Goal: Task Accomplishment & Management: Use online tool/utility

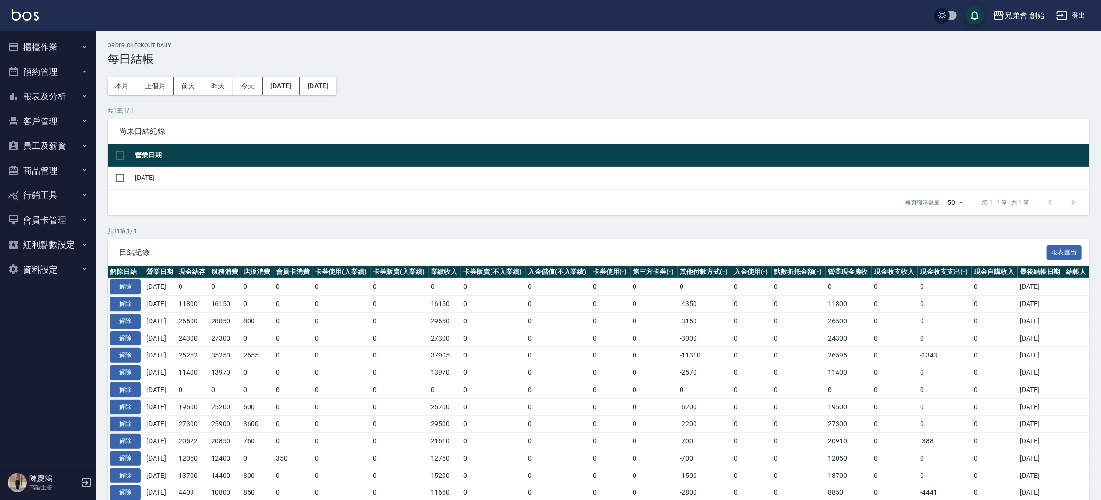
click at [209, 192] on div "每頁顯示數量 50 50 第 1–1 筆 共 1 筆" at bounding box center [598, 203] width 982 height 26
click at [60, 70] on button "預約管理" at bounding box center [48, 72] width 88 height 25
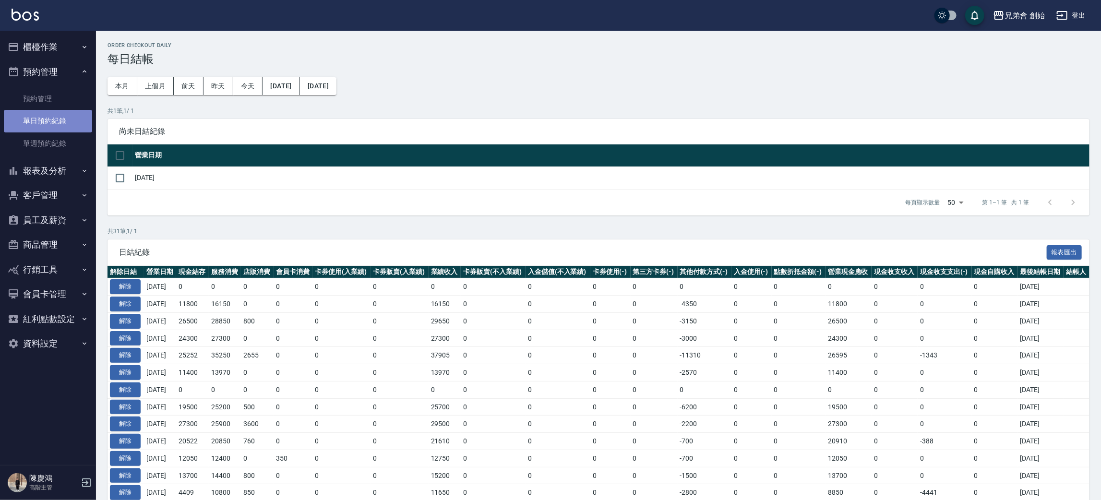
click at [49, 120] on link "單日預約紀錄" at bounding box center [48, 121] width 88 height 22
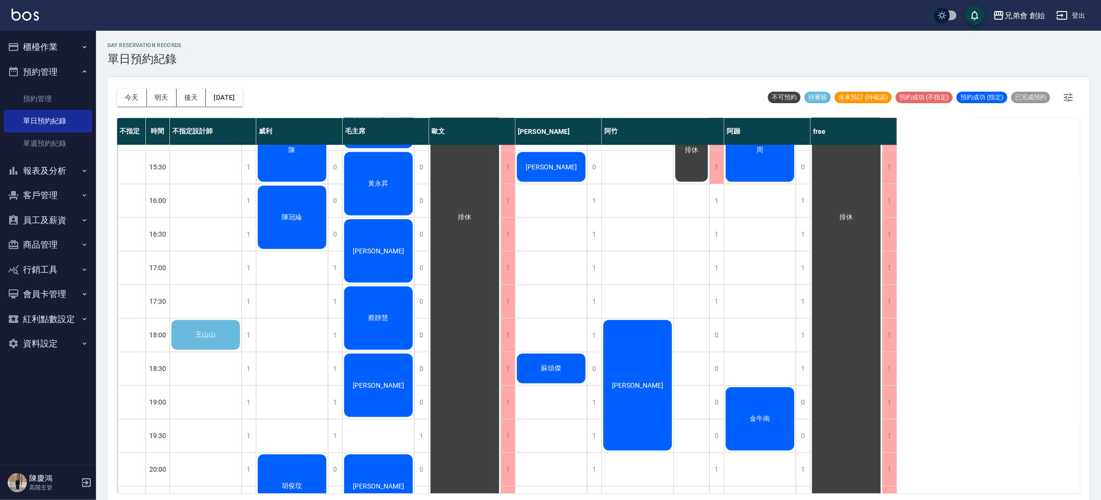
scroll to position [359, 0]
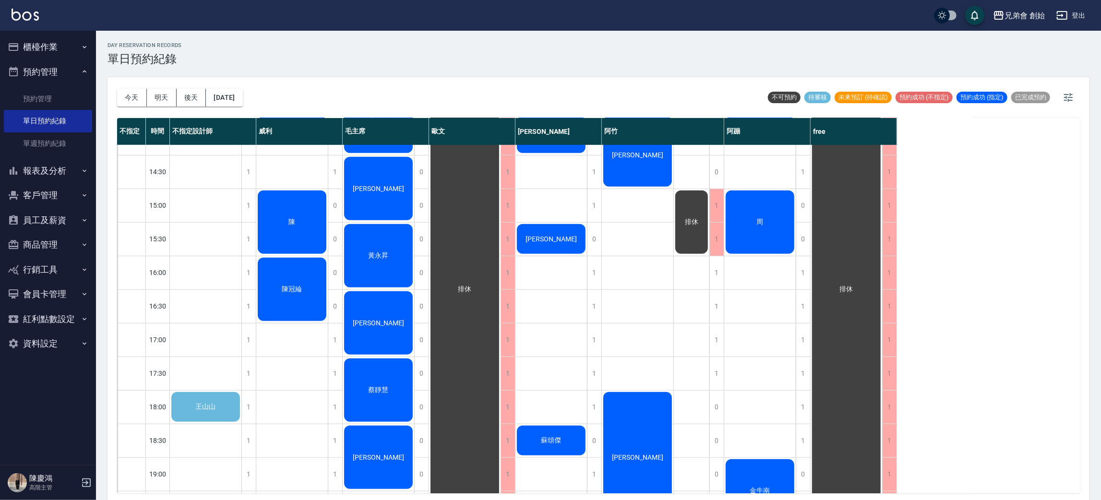
click at [204, 399] on div "王山山" at bounding box center [205, 407] width 71 height 33
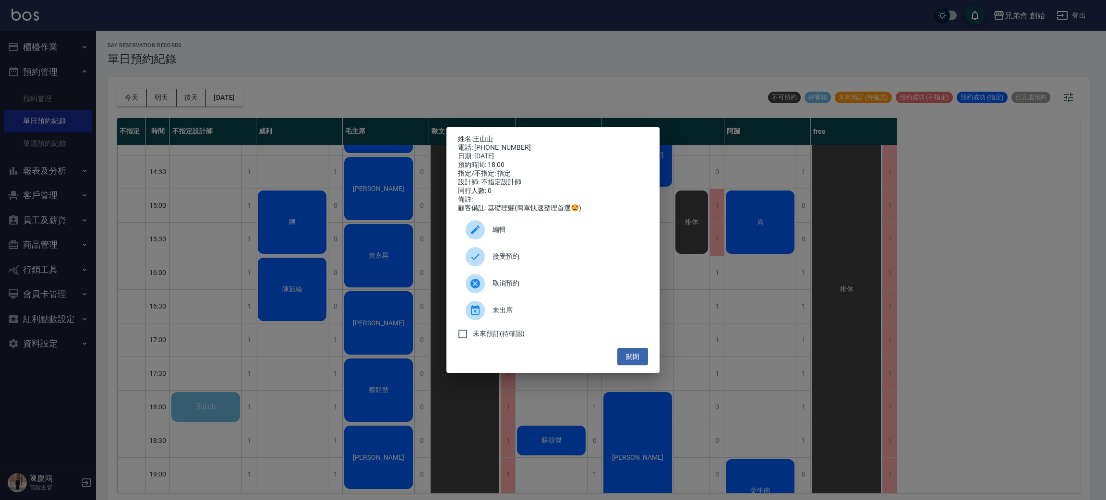
click at [554, 254] on div "接受預約" at bounding box center [553, 256] width 190 height 27
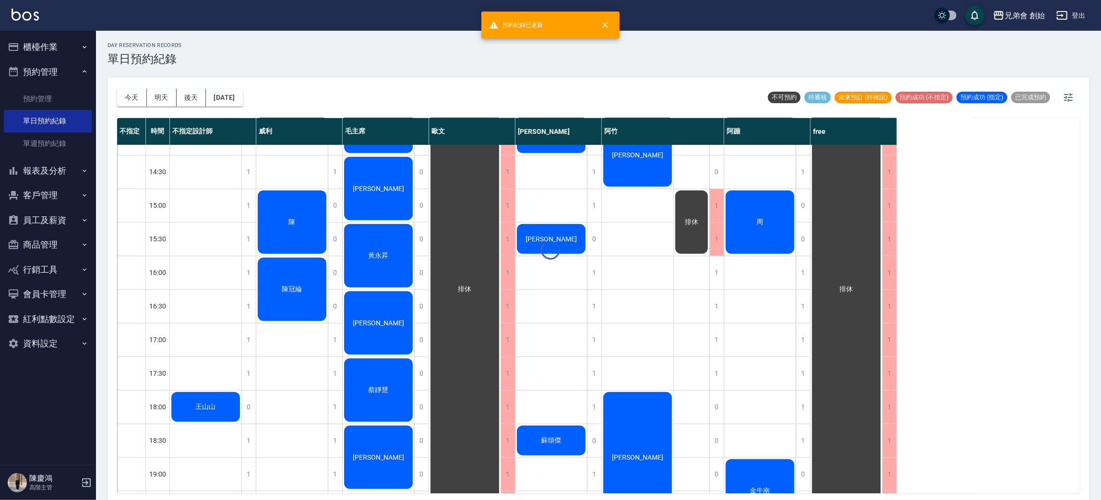
click at [226, 413] on div at bounding box center [550, 250] width 1101 height 500
click at [218, 408] on div "王山山" at bounding box center [205, 407] width 71 height 33
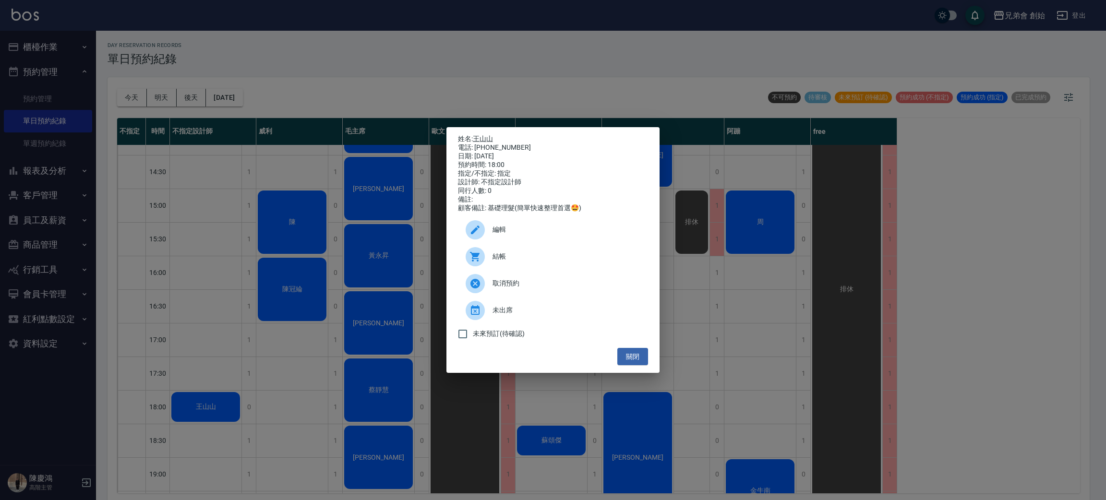
click at [537, 226] on div "編輯" at bounding box center [553, 229] width 190 height 27
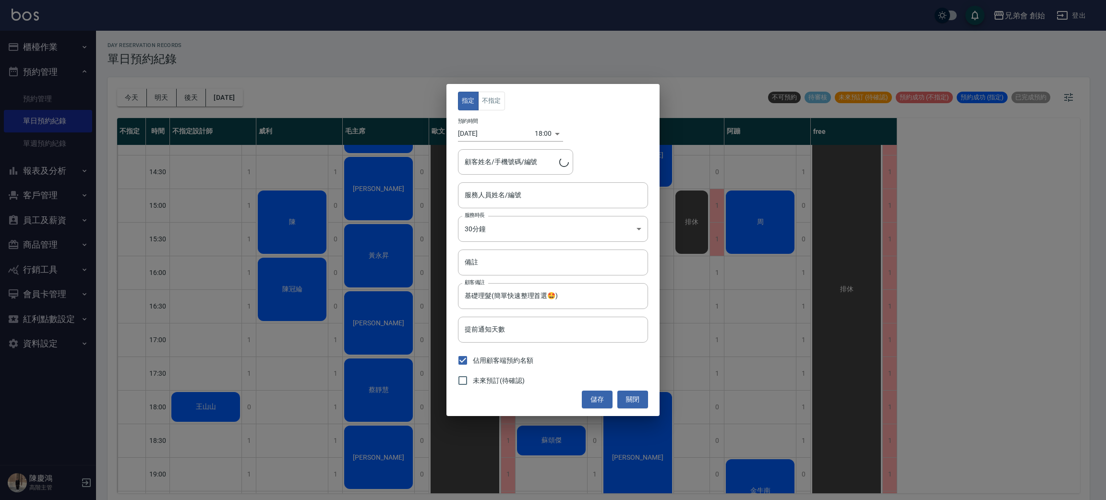
type input "[PERSON_NAME]/0968833262"
click at [540, 206] on div "不指定設計師(無代號) 服務人員姓名/編號" at bounding box center [553, 194] width 190 height 25
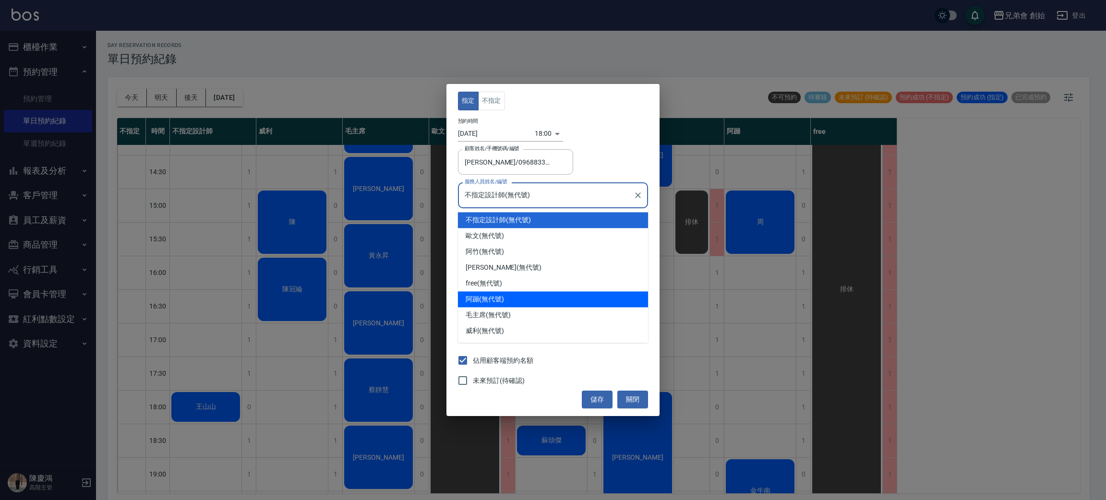
click at [542, 298] on div "阿蹦 (無代號)" at bounding box center [553, 299] width 190 height 16
type input "阿蹦(無代號)"
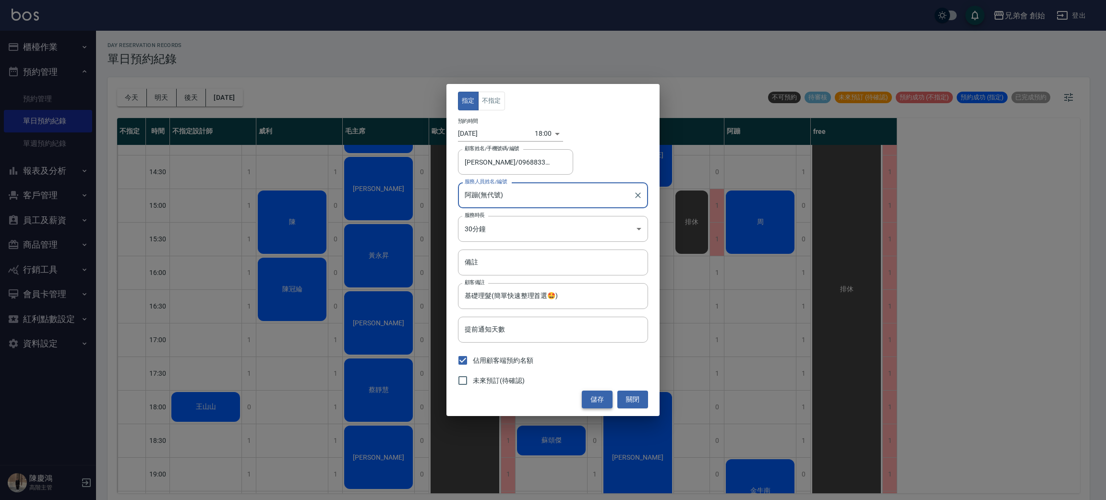
click at [589, 397] on button "儲存" at bounding box center [597, 400] width 31 height 18
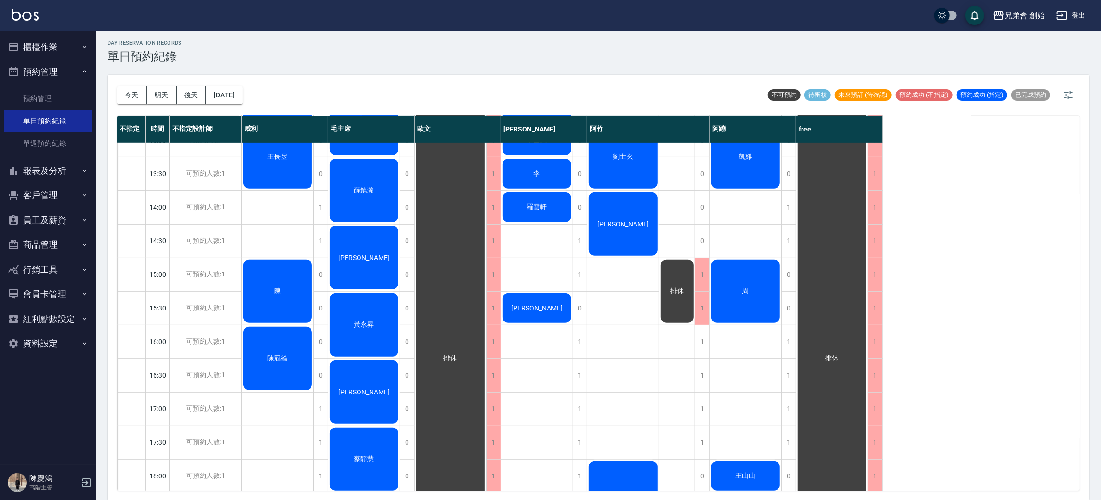
scroll to position [215, 0]
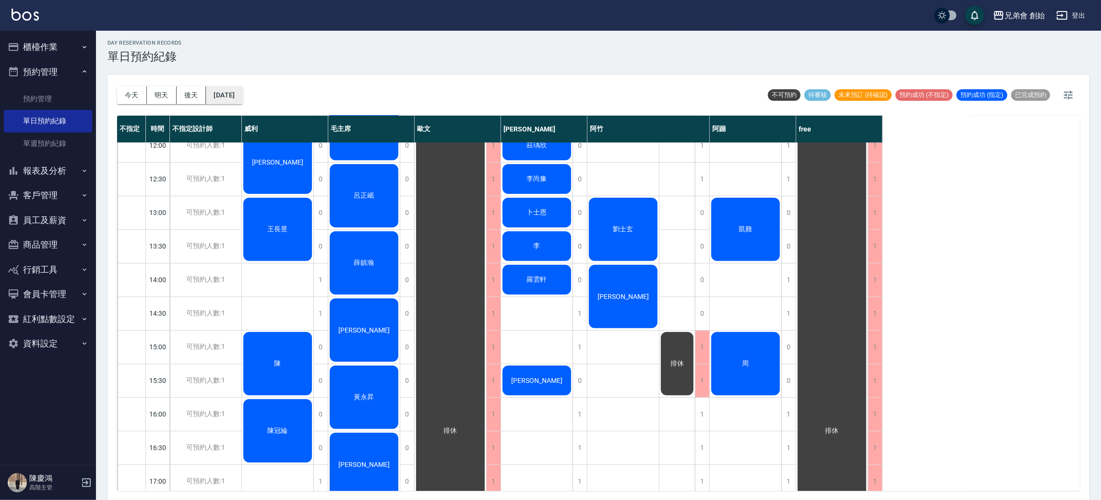
click at [234, 94] on button "[DATE]" at bounding box center [224, 95] width 36 height 18
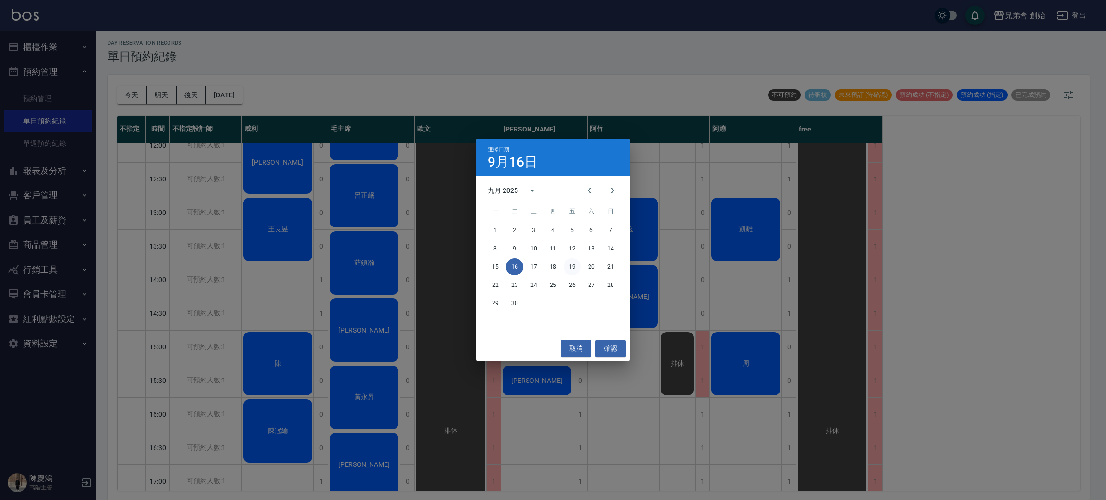
click at [574, 268] on button "19" at bounding box center [571, 266] width 17 height 17
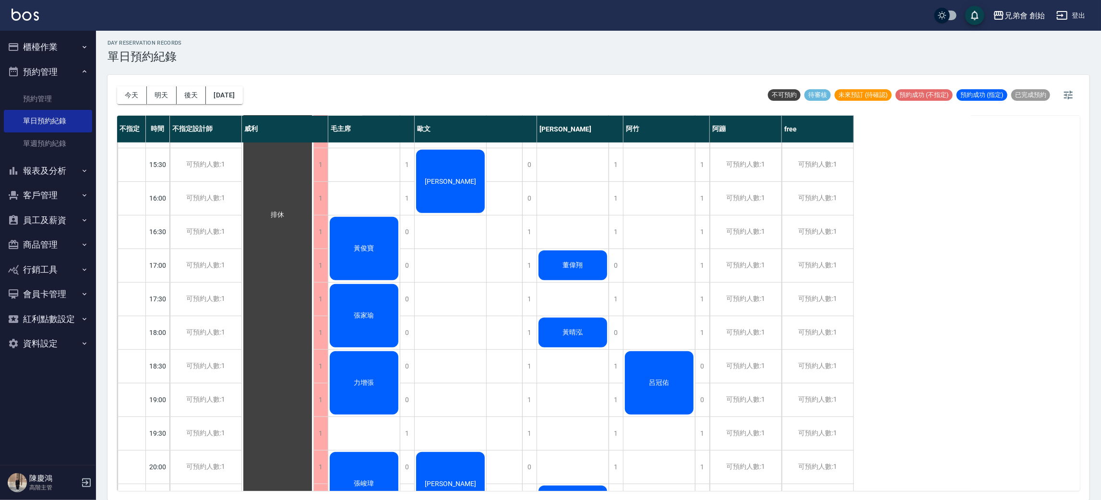
scroll to position [637, 0]
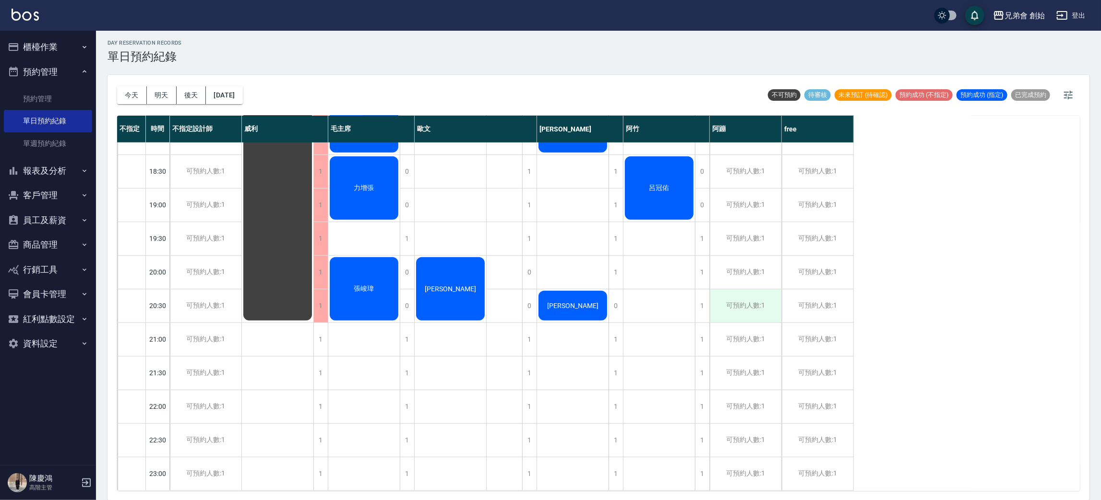
click at [754, 290] on div "可預約人數:1" at bounding box center [745, 305] width 71 height 33
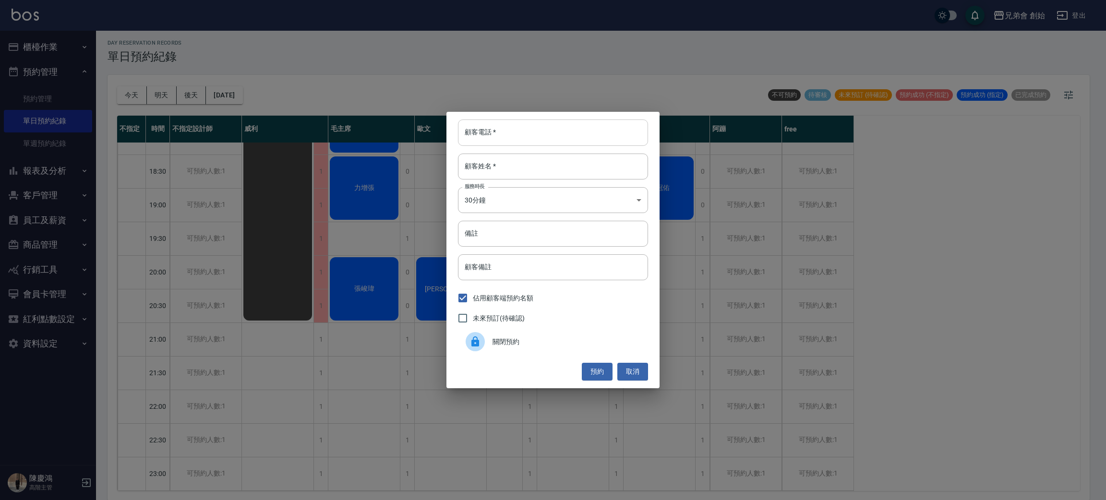
click at [567, 139] on input "顧客電話   *" at bounding box center [553, 132] width 190 height 26
click at [769, 254] on div "顧客電話   * 顧客電話   * 顧客姓名   * 顧客姓名   * 服務時長 30分鐘 1 服務時長 備註 備註 顧客備註 顧客備註 佔用顧客端預約名額 …" at bounding box center [553, 250] width 1106 height 500
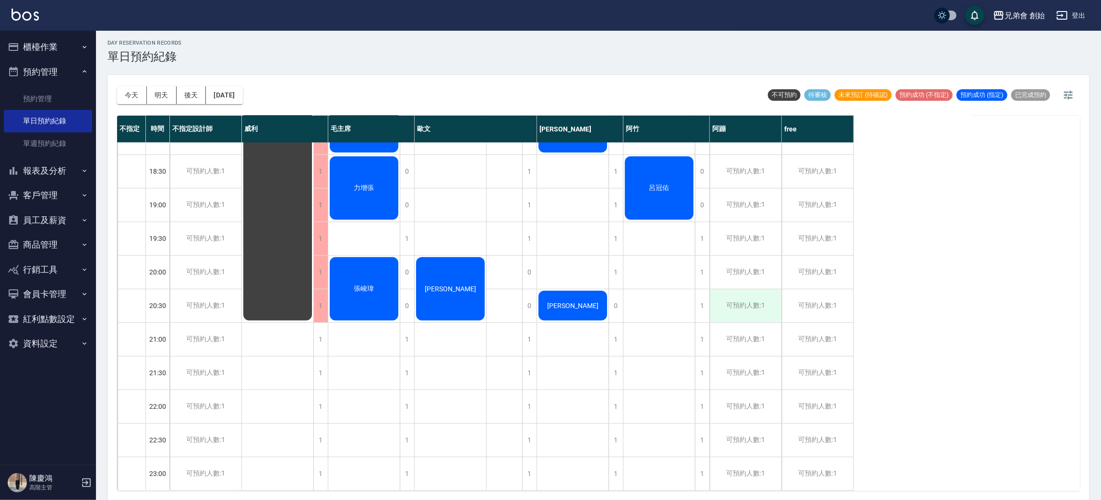
click at [762, 292] on div "可預約人數:1" at bounding box center [745, 305] width 71 height 33
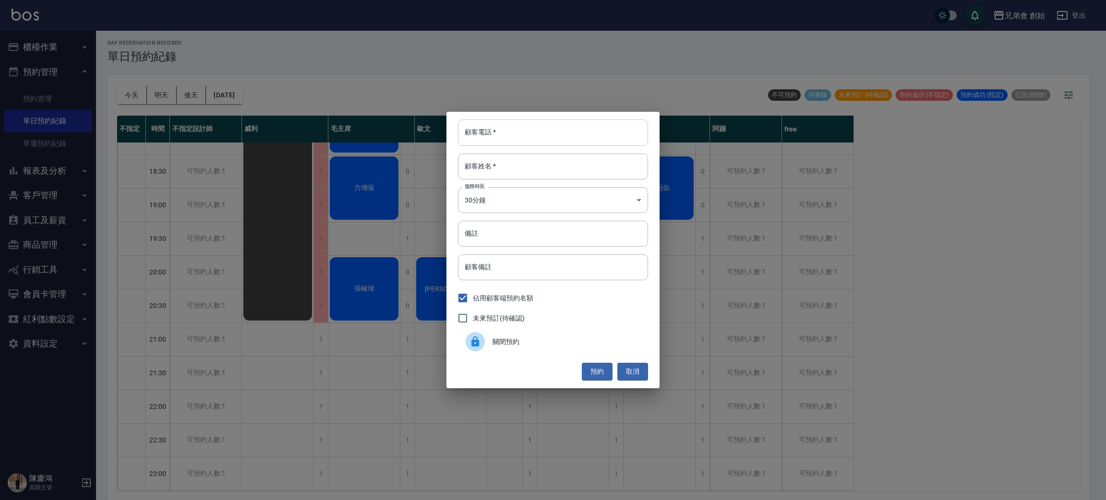
click at [517, 133] on input "顧客電話   *" at bounding box center [553, 132] width 190 height 26
type input "0916750663"
click at [517, 171] on input "顧客姓名   *" at bounding box center [553, 167] width 190 height 26
click at [483, 198] on body "兄弟會 創始 登出 櫃檯作業 打帳單 帳單列表 掛單列表 座位開單 營業儀表板 現金收支登錄 高階收支登錄 材料自購登錄 每日結帳 排班表 現場電腦打卡 掃碼…" at bounding box center [553, 249] width 1106 height 503
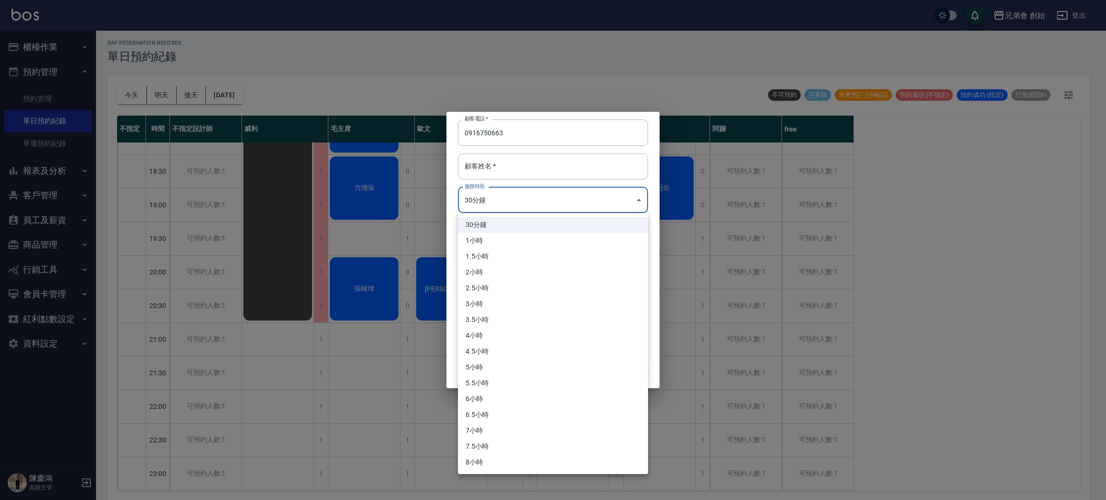
click at [509, 238] on li "1小時" at bounding box center [553, 241] width 190 height 16
type input "2"
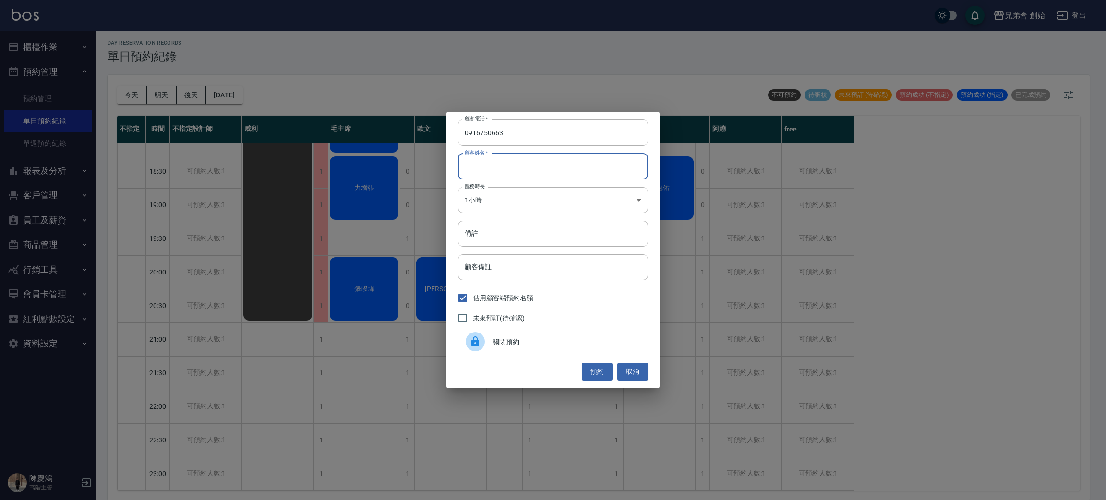
click at [611, 177] on input "顧客姓名   *" at bounding box center [553, 167] width 190 height 26
type input "0"
click at [603, 371] on button "預約" at bounding box center [597, 372] width 31 height 18
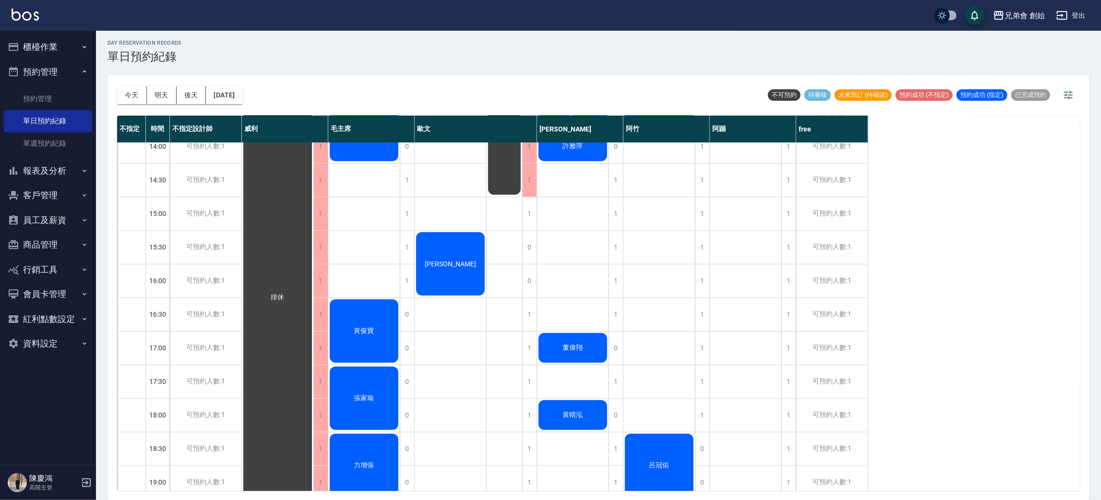
scroll to position [0, 0]
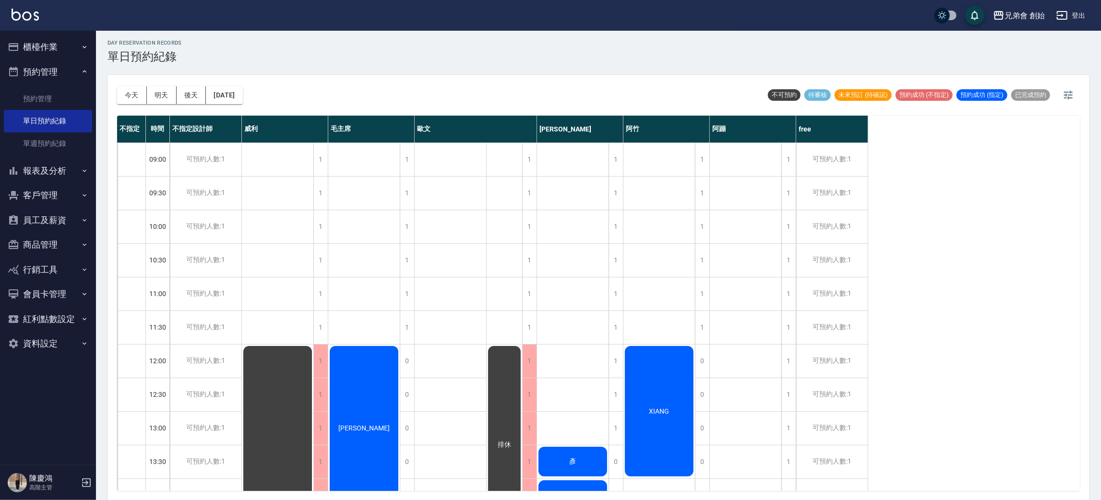
click at [140, 99] on button "今天" at bounding box center [132, 95] width 30 height 18
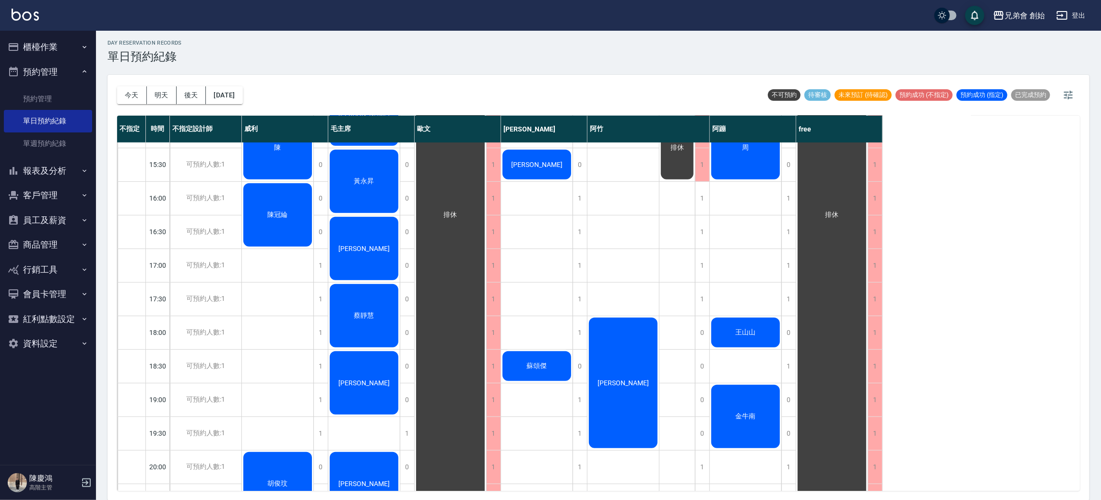
scroll to position [288, 0]
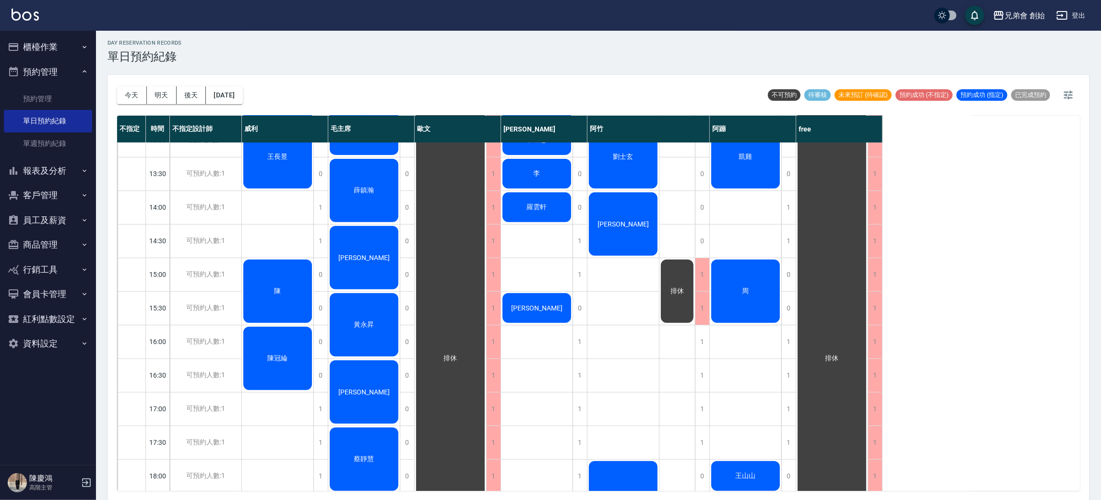
drag, startPoint x: 1105, startPoint y: 5, endPoint x: 381, endPoint y: 82, distance: 728.1
click at [381, 82] on div "[DATE] [DATE] [DATE] [DATE] 不可預約 待審核 未來預訂 (待確認) 預約成功 (不指定) 預約成功 (指定) 已完成預約" at bounding box center [598, 95] width 963 height 41
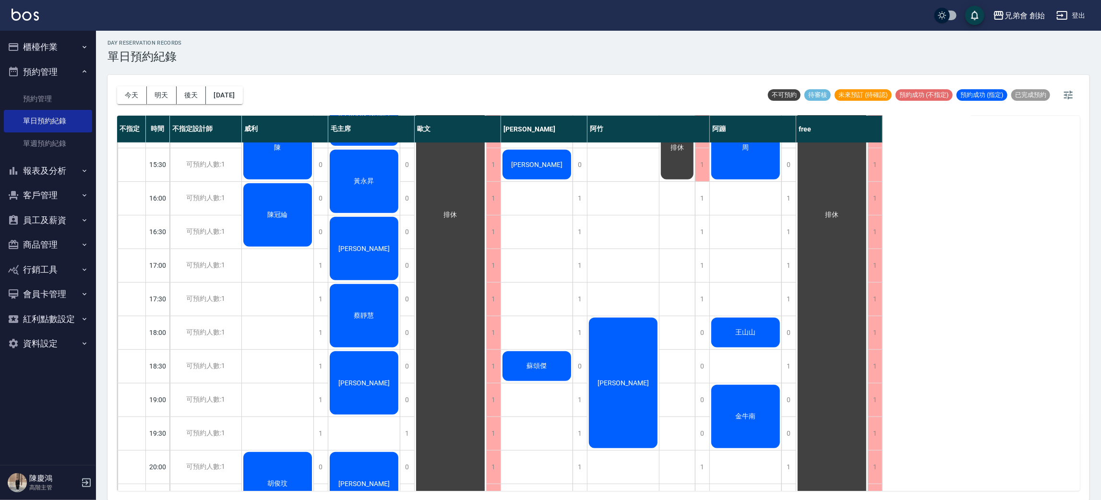
click at [148, 80] on div "[DATE] [DATE] [DATE] [DATE]" at bounding box center [180, 95] width 126 height 41
click at [156, 89] on button "明天" at bounding box center [162, 95] width 30 height 18
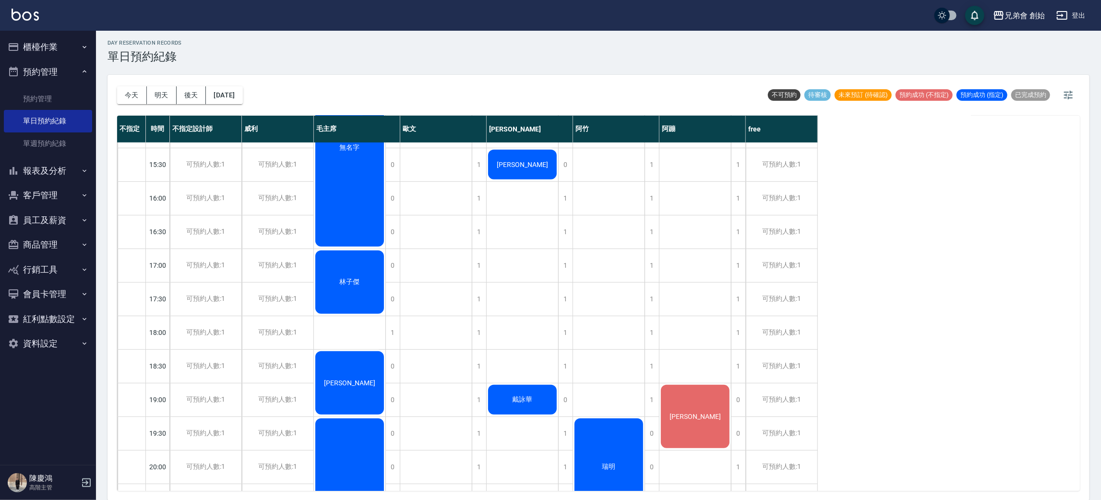
scroll to position [144, 0]
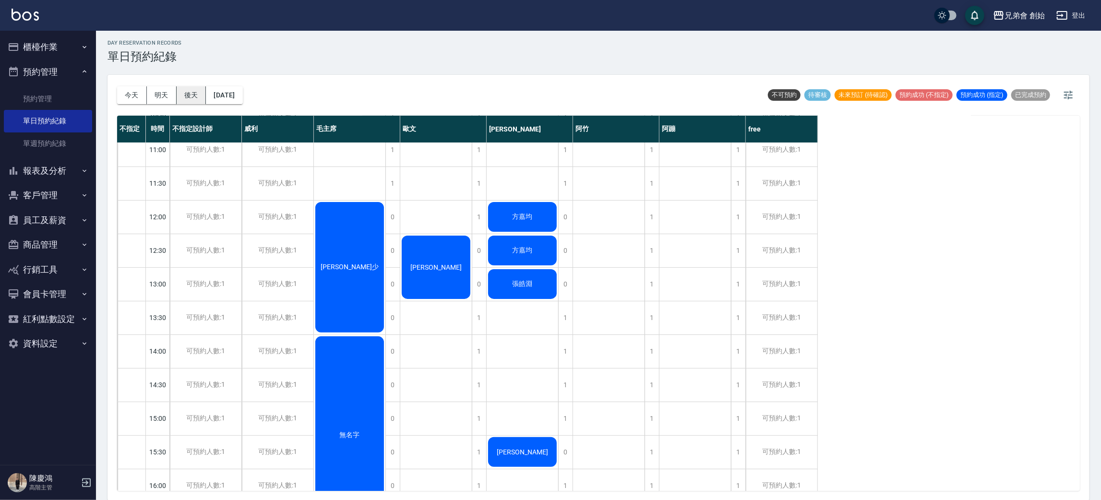
click at [193, 91] on button "後天" at bounding box center [192, 95] width 30 height 18
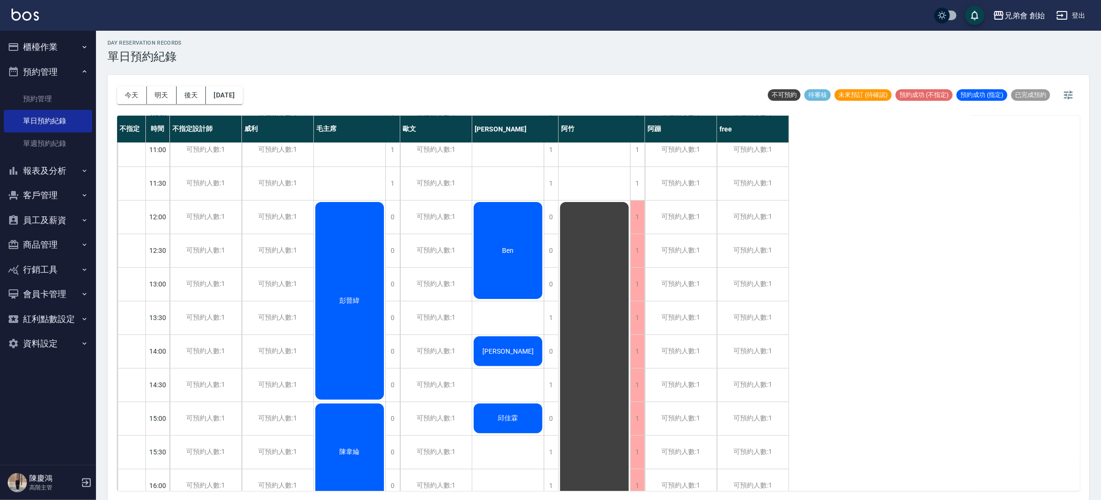
click at [434, 84] on div "[DATE] [DATE] [DATE] [DATE] 不可預約 待審核 未來預訂 (待確認) 預約成功 (不指定) 預約成功 (指定) 已完成預約" at bounding box center [598, 95] width 963 height 41
click at [165, 87] on button "明天" at bounding box center [162, 95] width 30 height 18
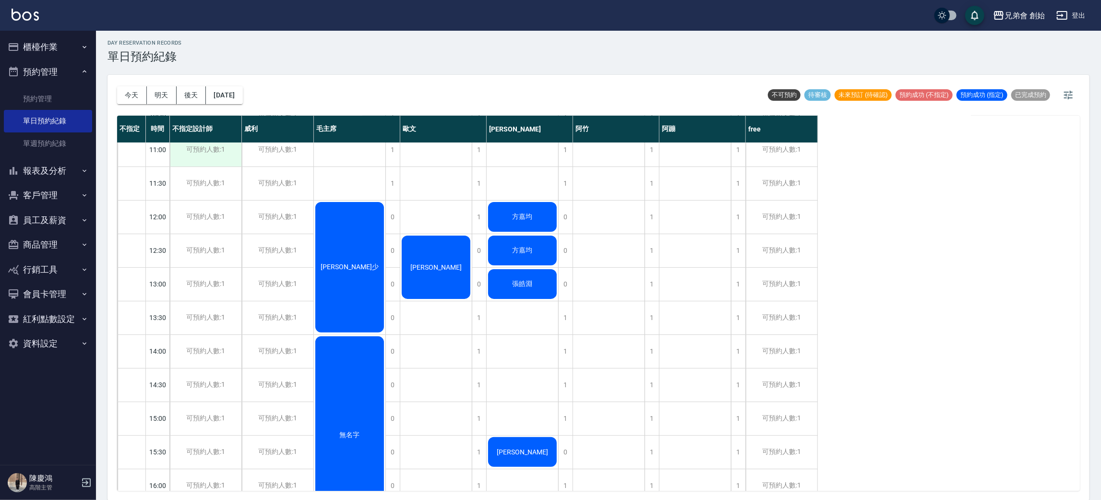
drag, startPoint x: 128, startPoint y: 92, endPoint x: 182, endPoint y: 143, distance: 74.7
click at [188, 169] on div "[DATE] [DATE] [DATE] [DATE] 不可預約 待審核 未來預訂 (待確認) 預約成功 (不指定) 預約成功 (指定) 已完成預約 不指定 …" at bounding box center [598, 288] width 982 height 426
click at [172, 97] on button "明天" at bounding box center [162, 95] width 30 height 18
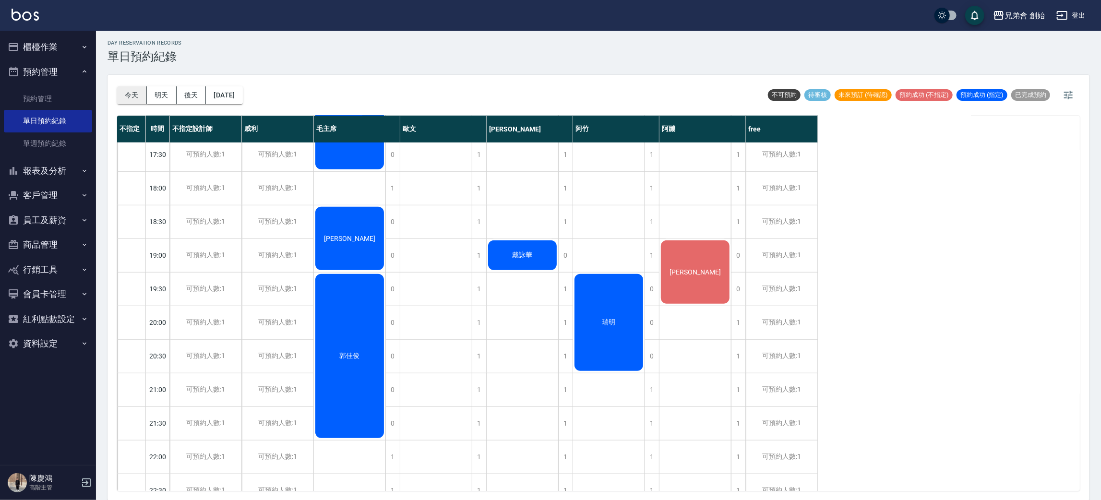
click at [139, 97] on button "今天" at bounding box center [132, 95] width 30 height 18
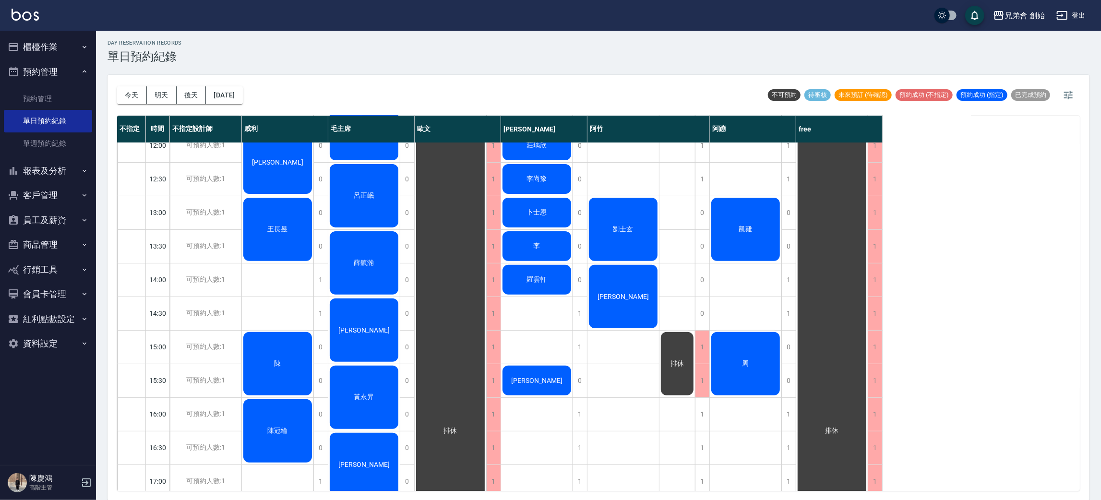
scroll to position [72, 0]
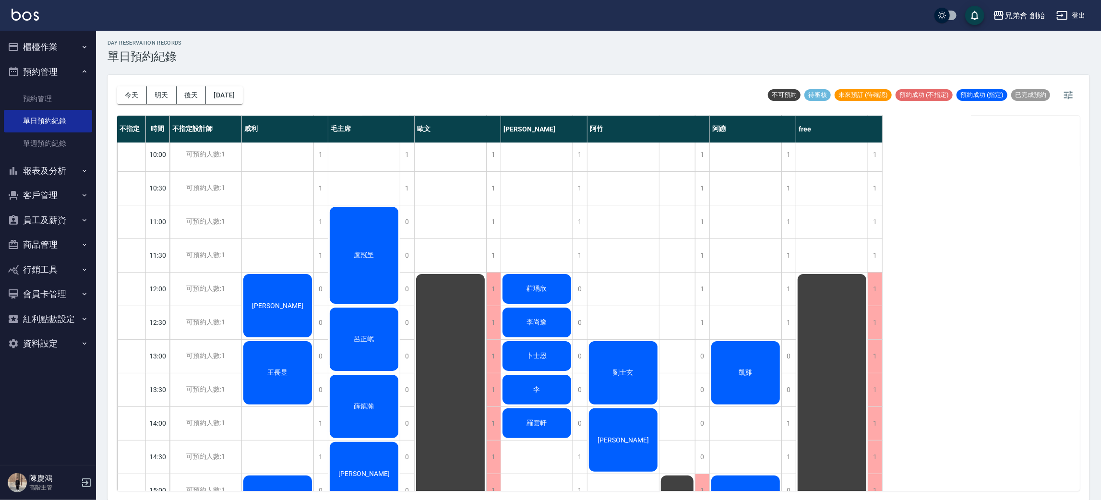
click at [58, 43] on button "櫃檯作業" at bounding box center [48, 47] width 88 height 25
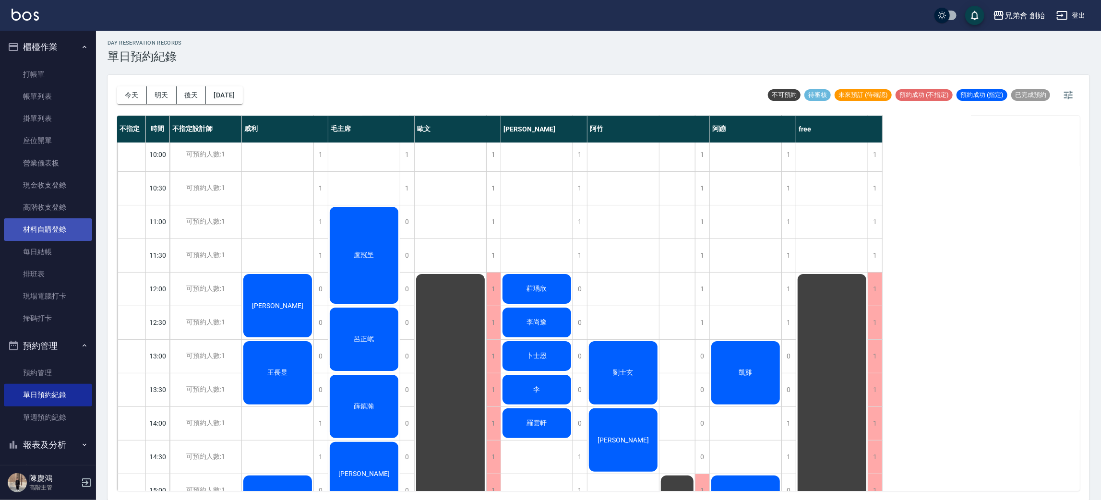
click at [68, 227] on link "材料自購登錄" at bounding box center [48, 229] width 88 height 22
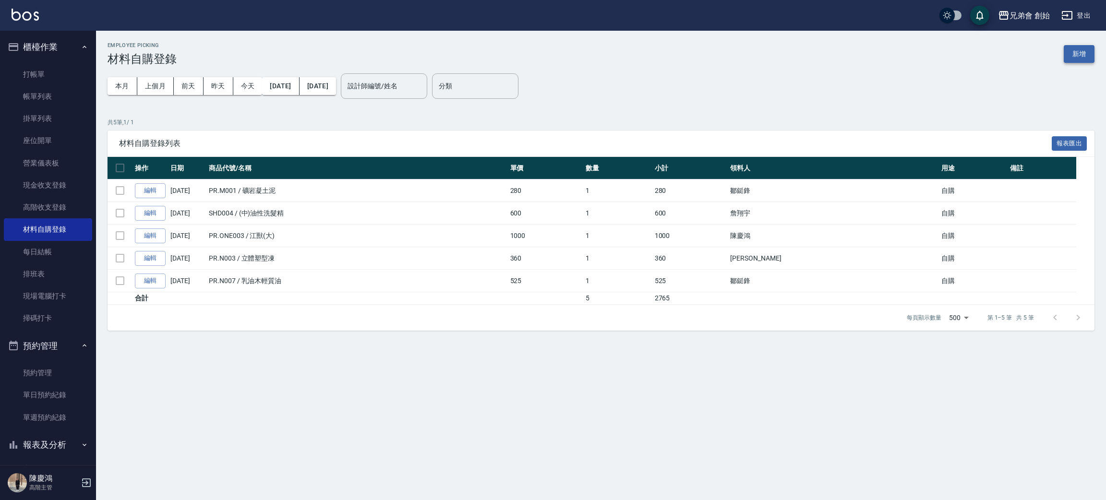
click at [1081, 55] on button "新增" at bounding box center [1078, 54] width 31 height 18
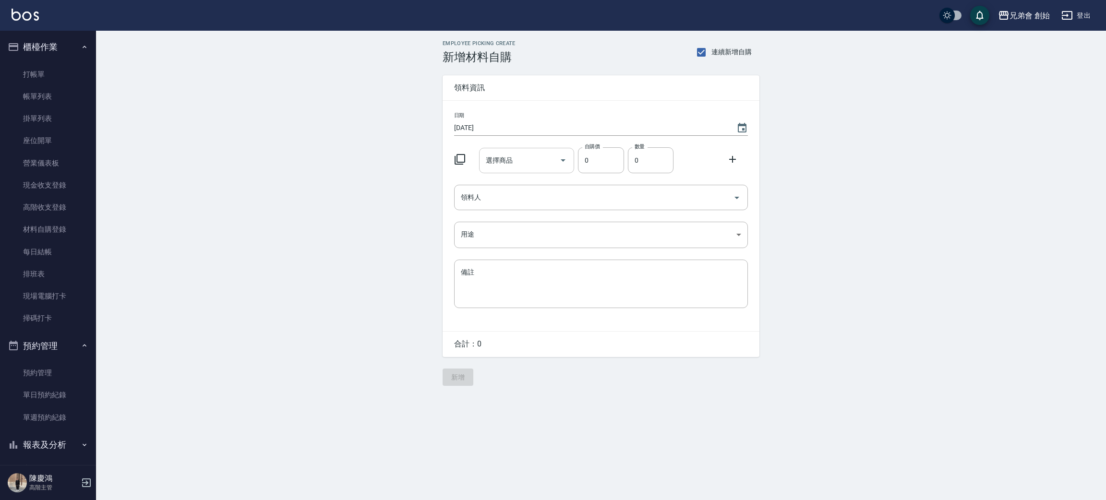
click at [521, 155] on input "選擇商品" at bounding box center [519, 160] width 72 height 17
type input "捲"
click at [534, 165] on input "捲" at bounding box center [519, 160] width 72 height 17
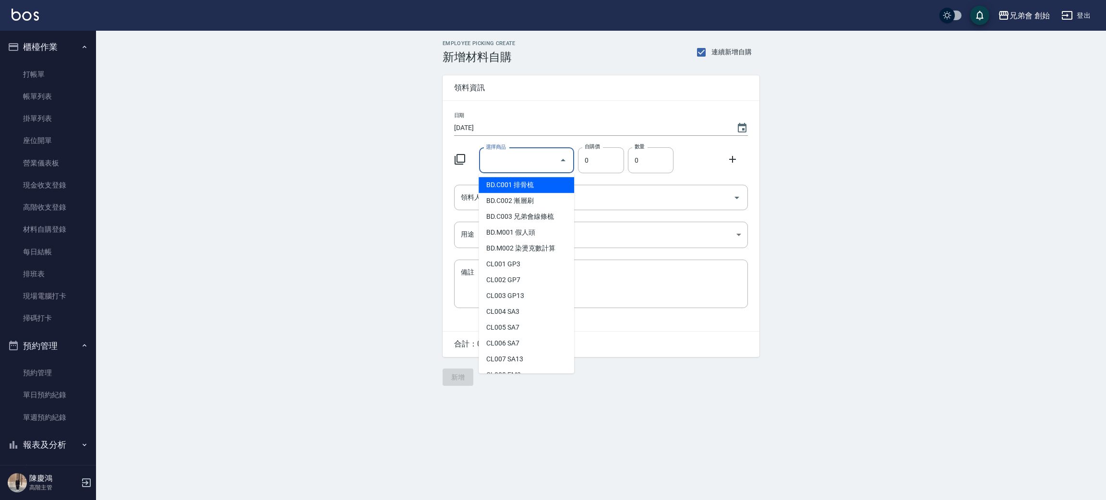
click at [238, 215] on div "Employee Picking Create 新增材料自購 連續新增自購 領料資訊 日期 [DATE] 選擇商品 選擇商品 自購價 0 自購價 數量 0 數…" at bounding box center [601, 213] width 1010 height 365
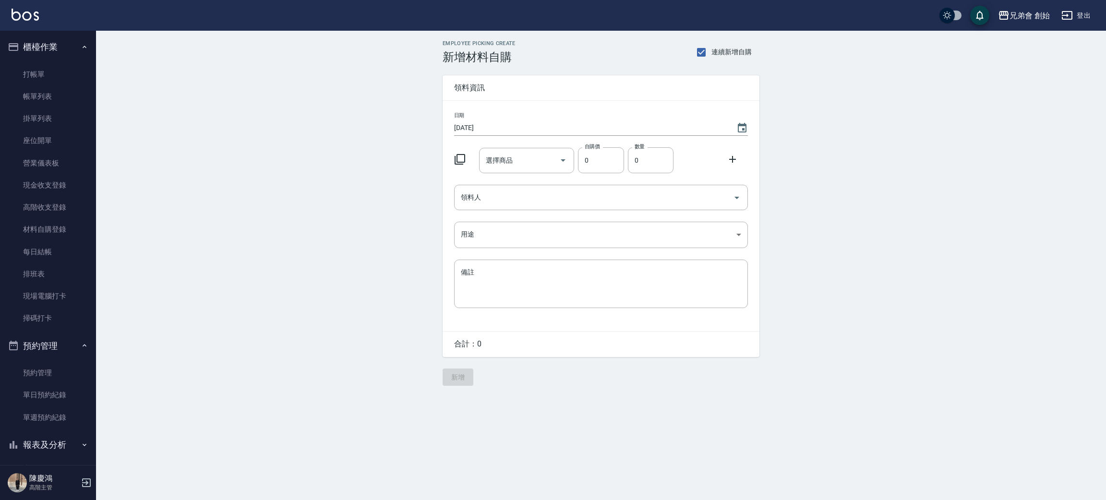
drag, startPoint x: 200, startPoint y: 131, endPoint x: 243, endPoint y: 99, distance: 53.8
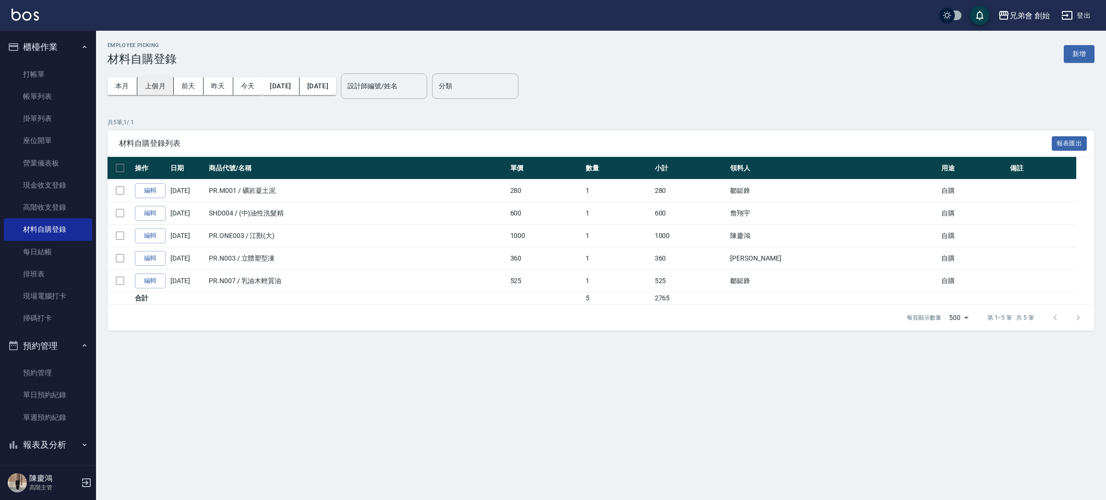
click at [152, 83] on button "上個月" at bounding box center [155, 86] width 36 height 18
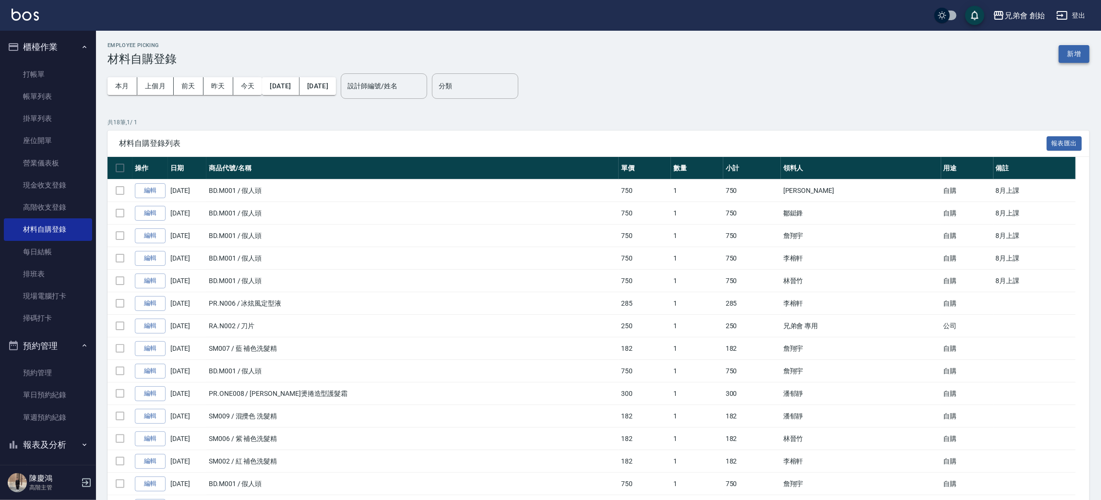
click at [1065, 56] on button "新增" at bounding box center [1074, 54] width 31 height 18
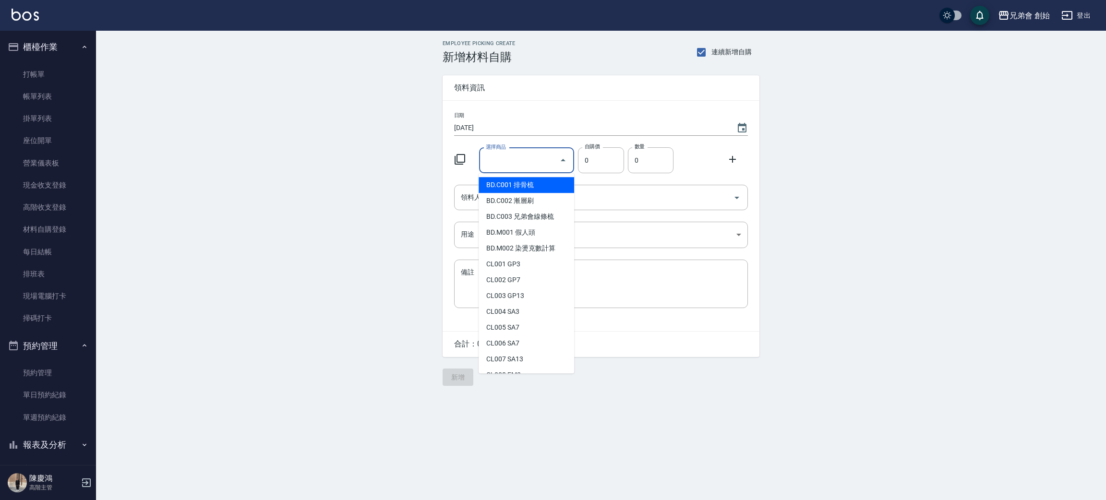
click at [525, 155] on input "選擇商品" at bounding box center [519, 160] width 72 height 17
paste input "捲"
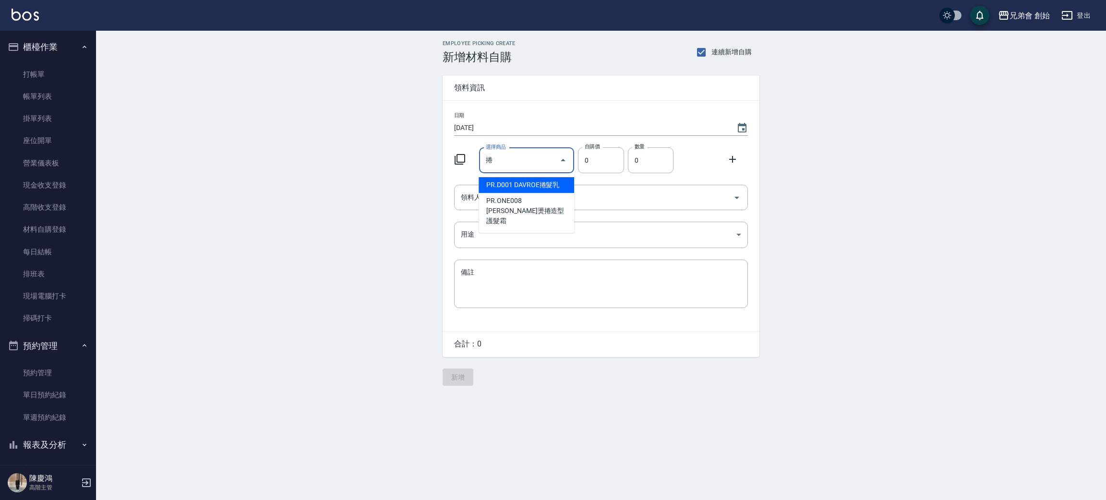
click at [552, 182] on li "PR.D001 DAVROE捲髮乳" at bounding box center [525, 185] width 95 height 16
type input "DAVROE捲髮乳"
type input "420"
type input "1"
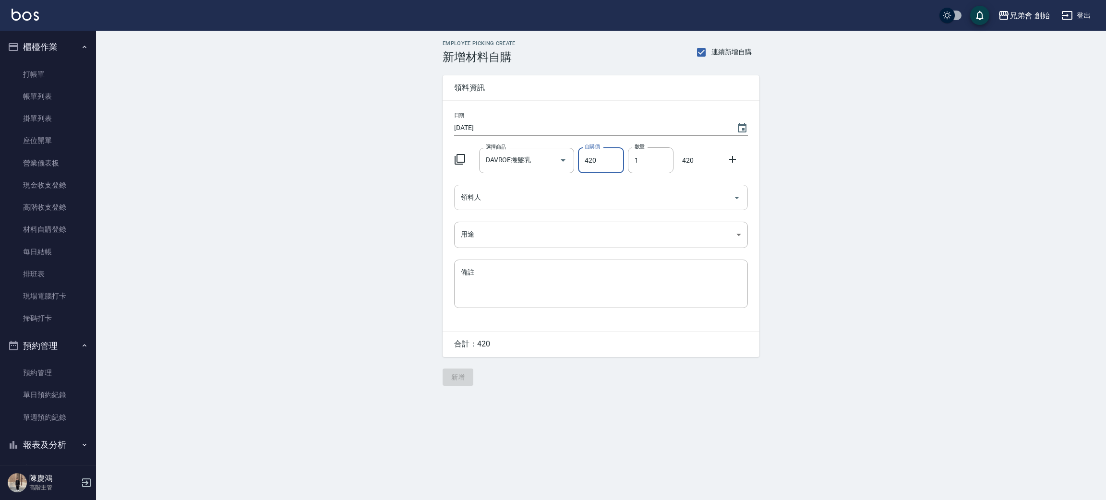
click at [516, 207] on div "領料人" at bounding box center [601, 197] width 294 height 25
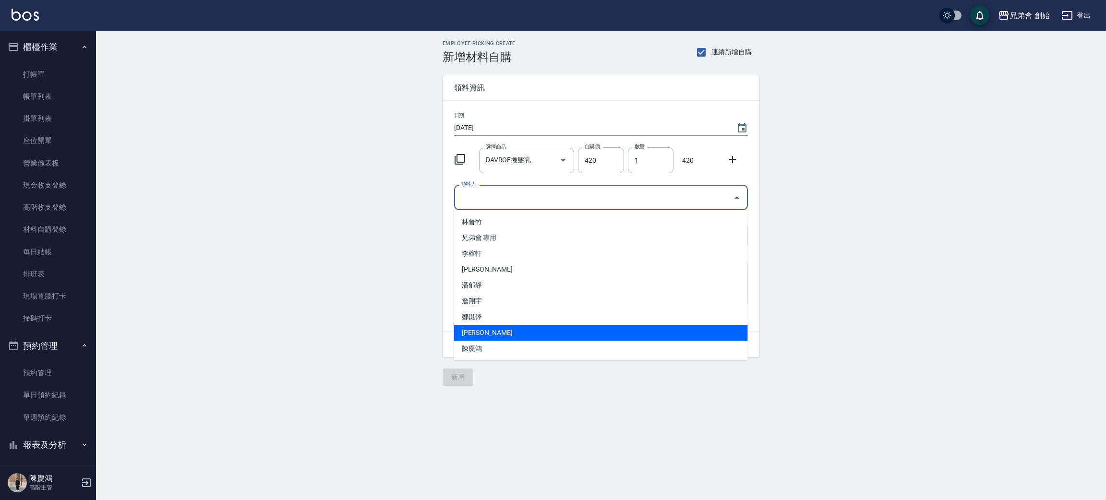
click at [513, 326] on li "[PERSON_NAME]" at bounding box center [601, 333] width 294 height 16
type input "[PERSON_NAME]"
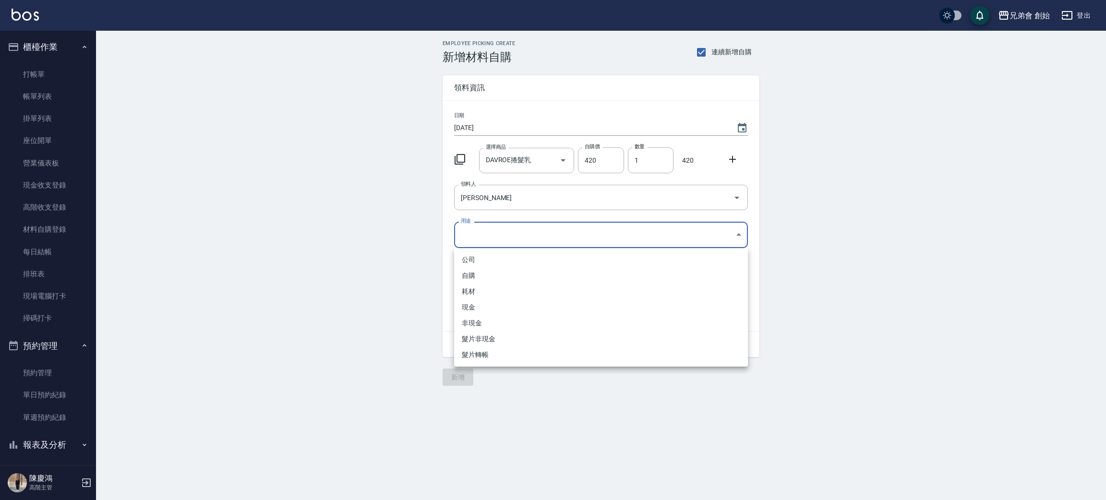
click at [514, 232] on body "兄弟會 創始 登出 櫃檯作業 打帳單 帳單列表 掛單列表 座位開單 營業儀表板 現金收支登錄 高階收支登錄 材料自購登錄 每日結帳 排班表 現場電腦打卡 掃碼…" at bounding box center [553, 250] width 1106 height 500
click at [488, 273] on li "自購" at bounding box center [601, 276] width 294 height 16
type input "自購"
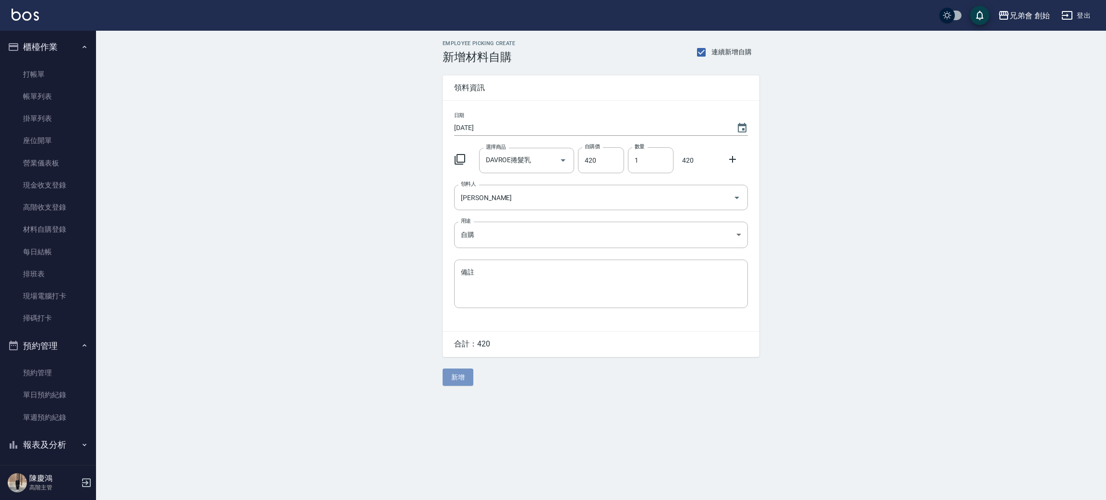
drag, startPoint x: 453, startPoint y: 379, endPoint x: 343, endPoint y: 299, distance: 136.4
click at [454, 379] on button "新增" at bounding box center [457, 378] width 31 height 18
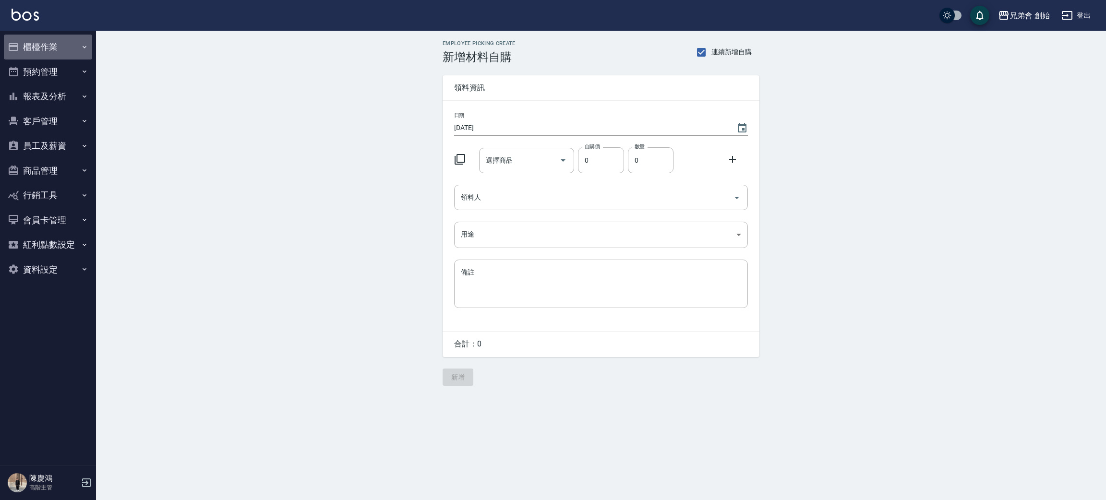
click at [11, 42] on icon "button" at bounding box center [14, 47] width 12 height 12
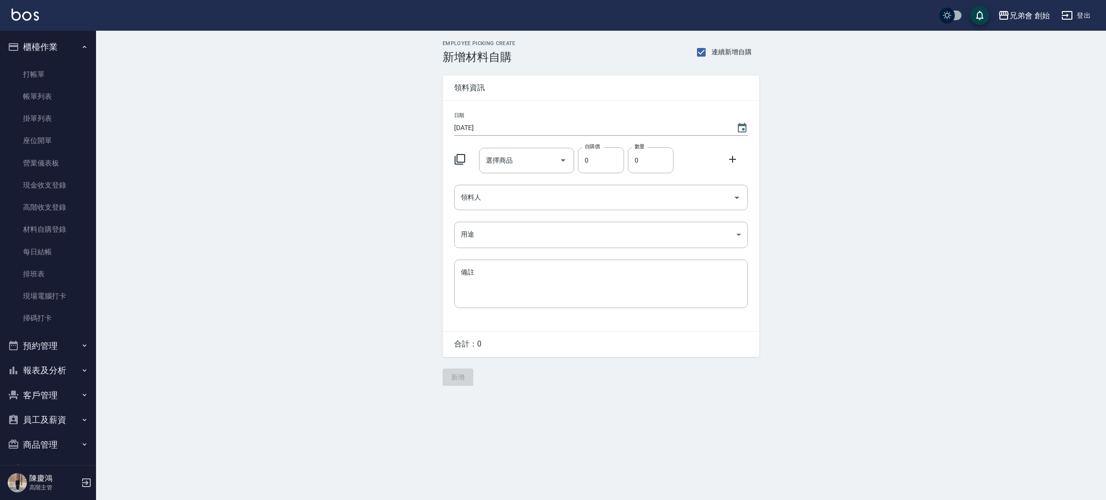
click at [60, 353] on button "預約管理" at bounding box center [48, 346] width 88 height 25
click at [65, 391] on link "單日預約紀錄" at bounding box center [48, 395] width 88 height 22
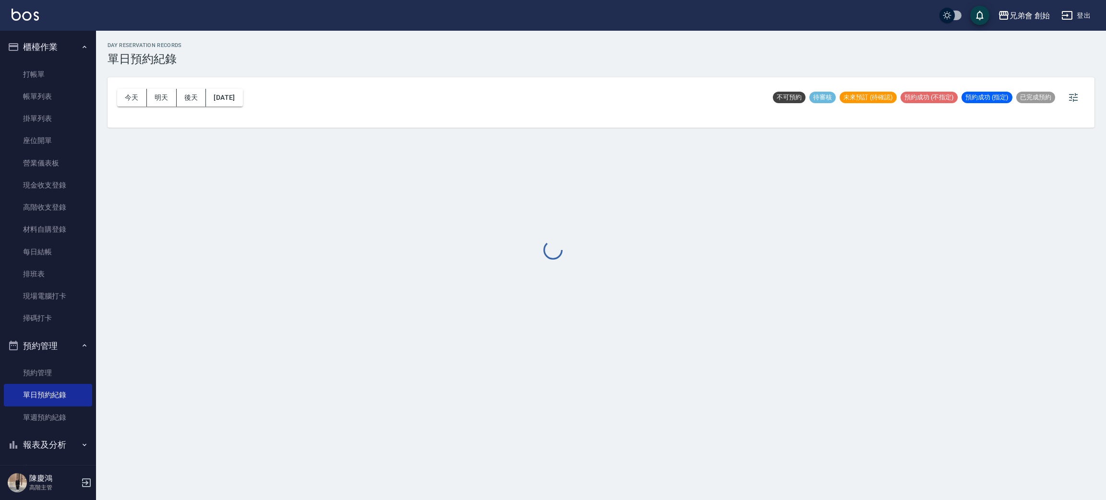
click at [343, 70] on div at bounding box center [553, 250] width 1106 height 500
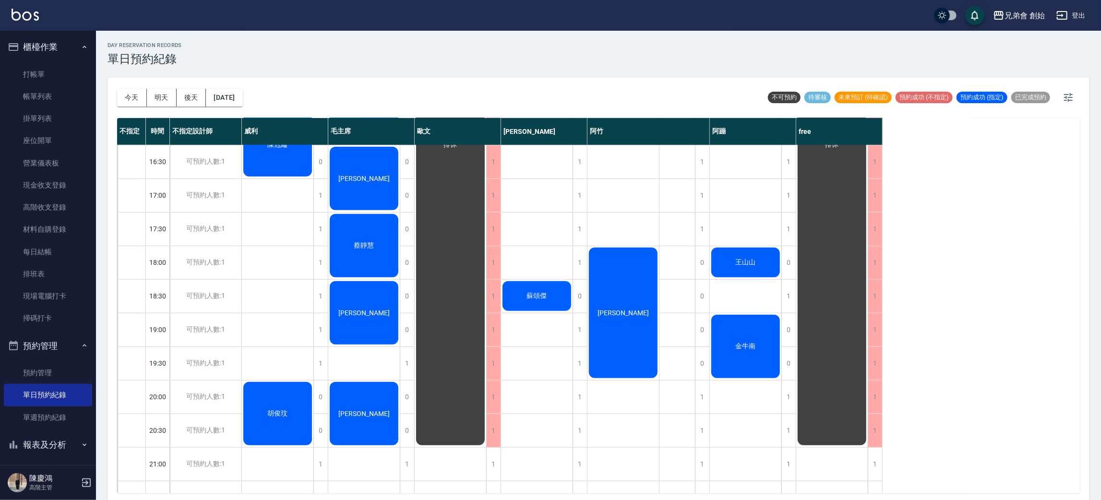
scroll to position [431, 0]
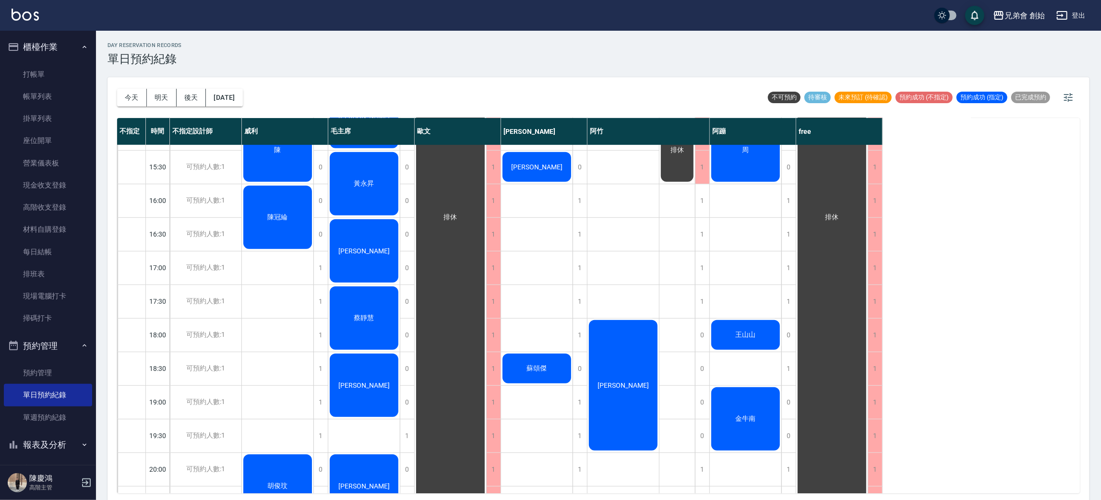
click at [645, 403] on div "[PERSON_NAME]" at bounding box center [622, 385] width 71 height 133
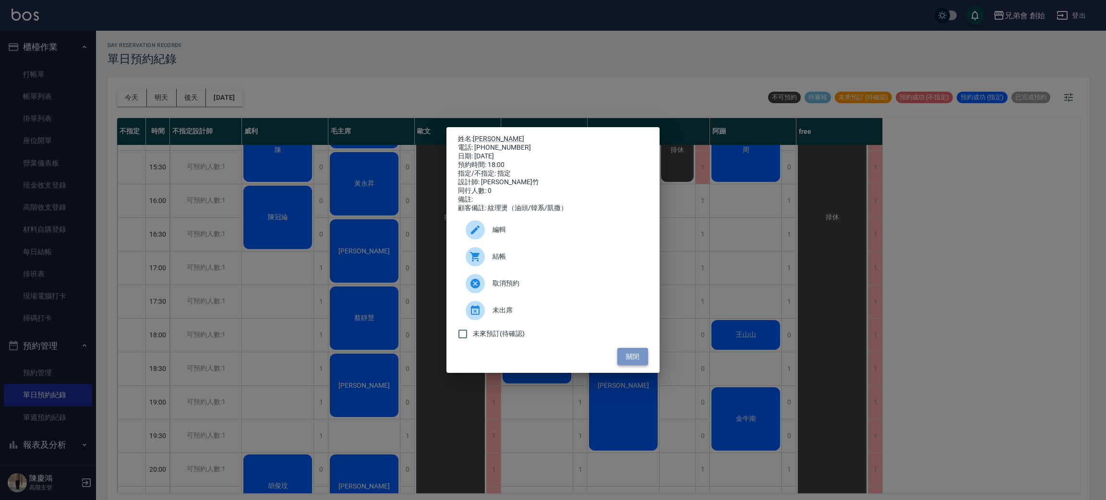
click at [631, 353] on button "關閉" at bounding box center [632, 357] width 31 height 18
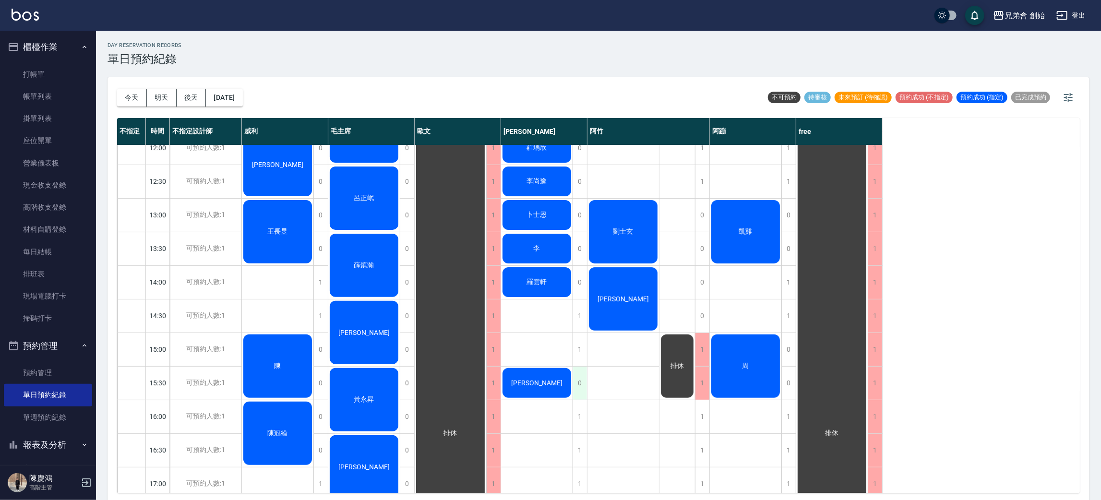
scroll to position [144, 0]
